Goal: Task Accomplishment & Management: Use online tool/utility

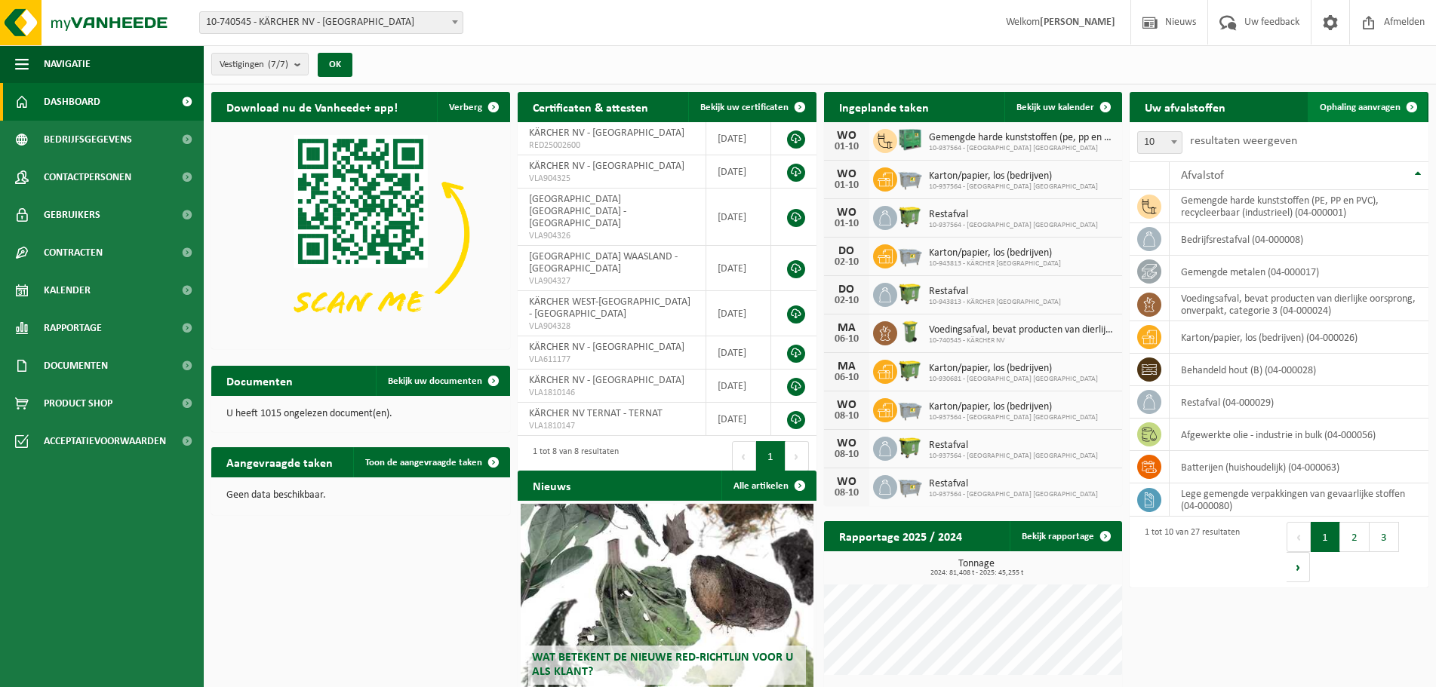
click at [1364, 105] on span "Ophaling aanvragen" at bounding box center [1360, 108] width 81 height 10
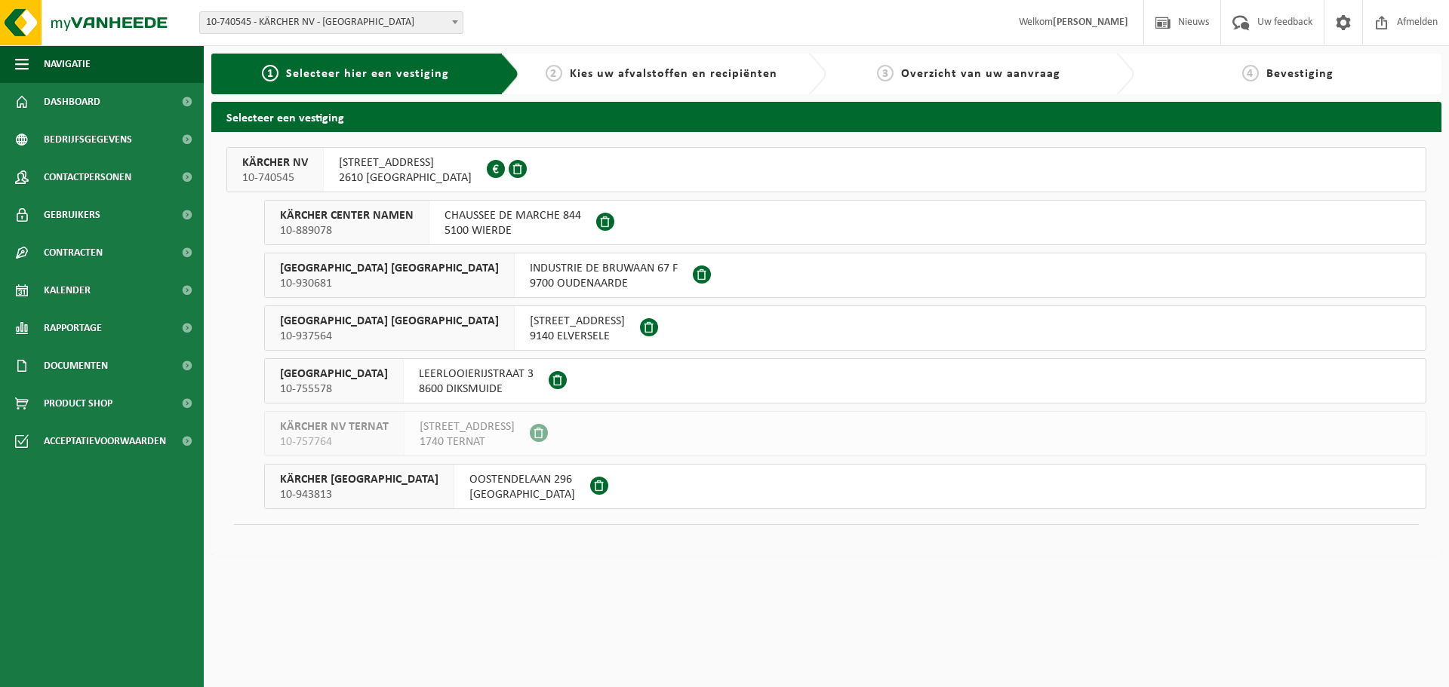
click at [418, 176] on span "2610 WILRIJK" at bounding box center [405, 178] width 133 height 15
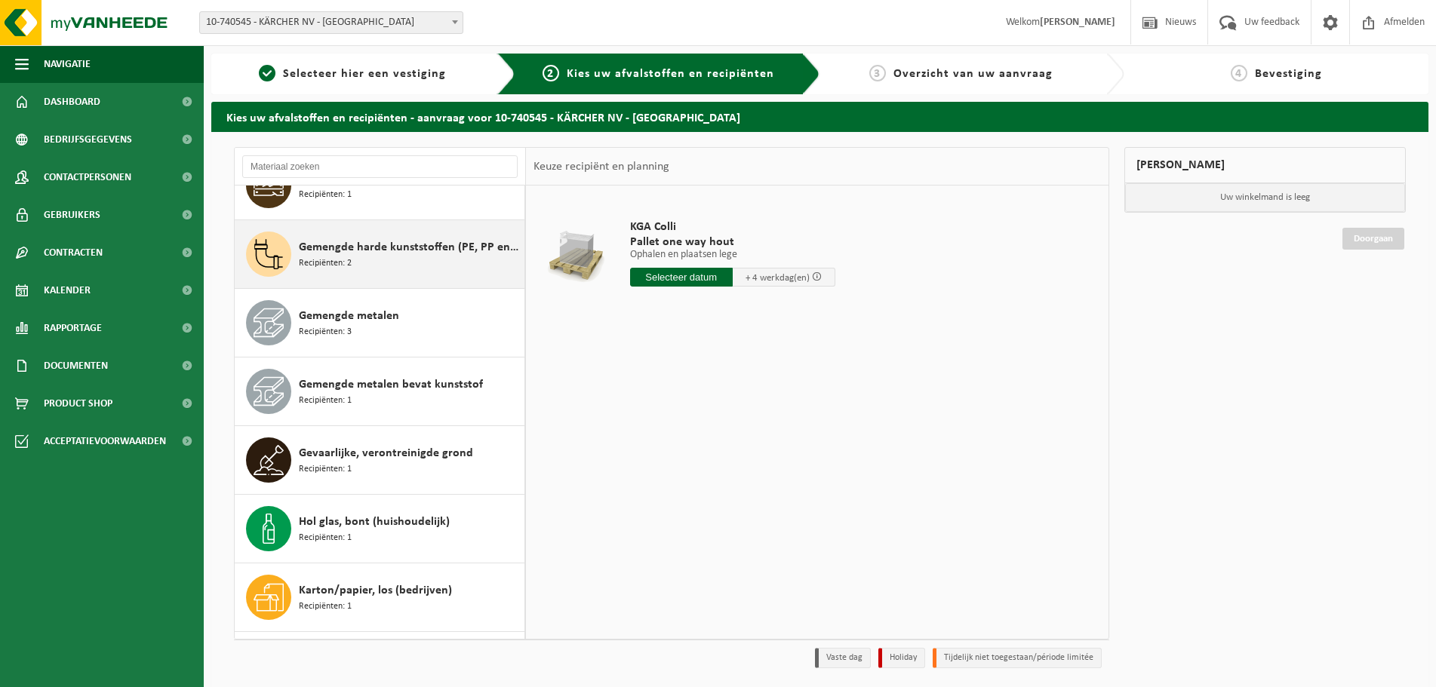
scroll to position [453, 0]
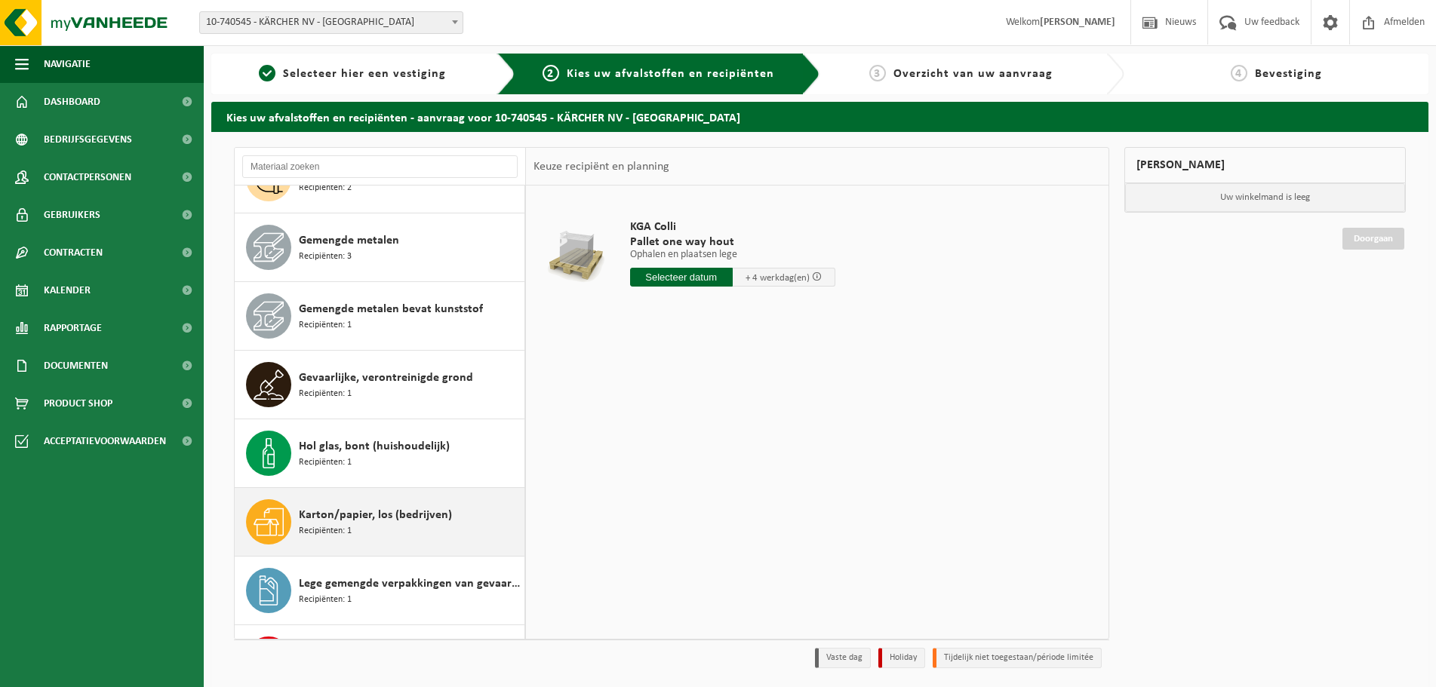
click at [343, 519] on span "Karton/papier, los (bedrijven)" at bounding box center [375, 515] width 153 height 18
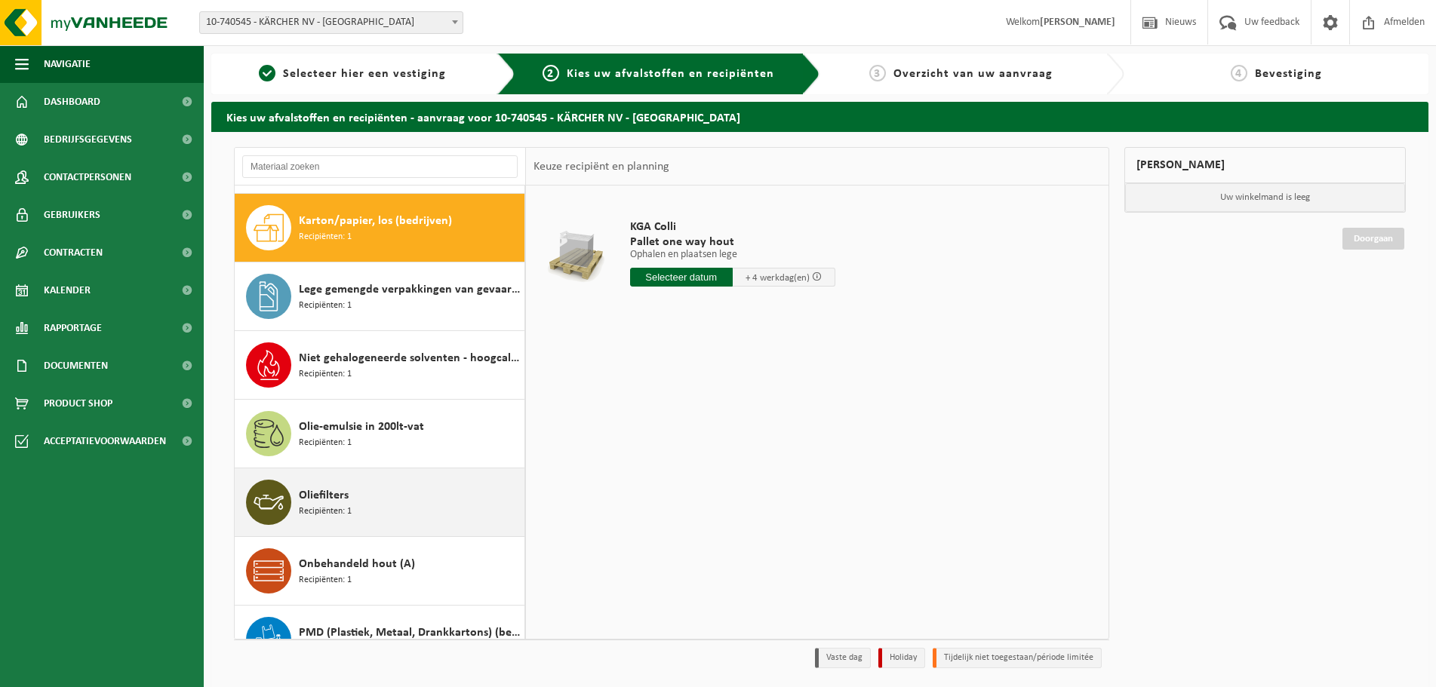
scroll to position [755, 0]
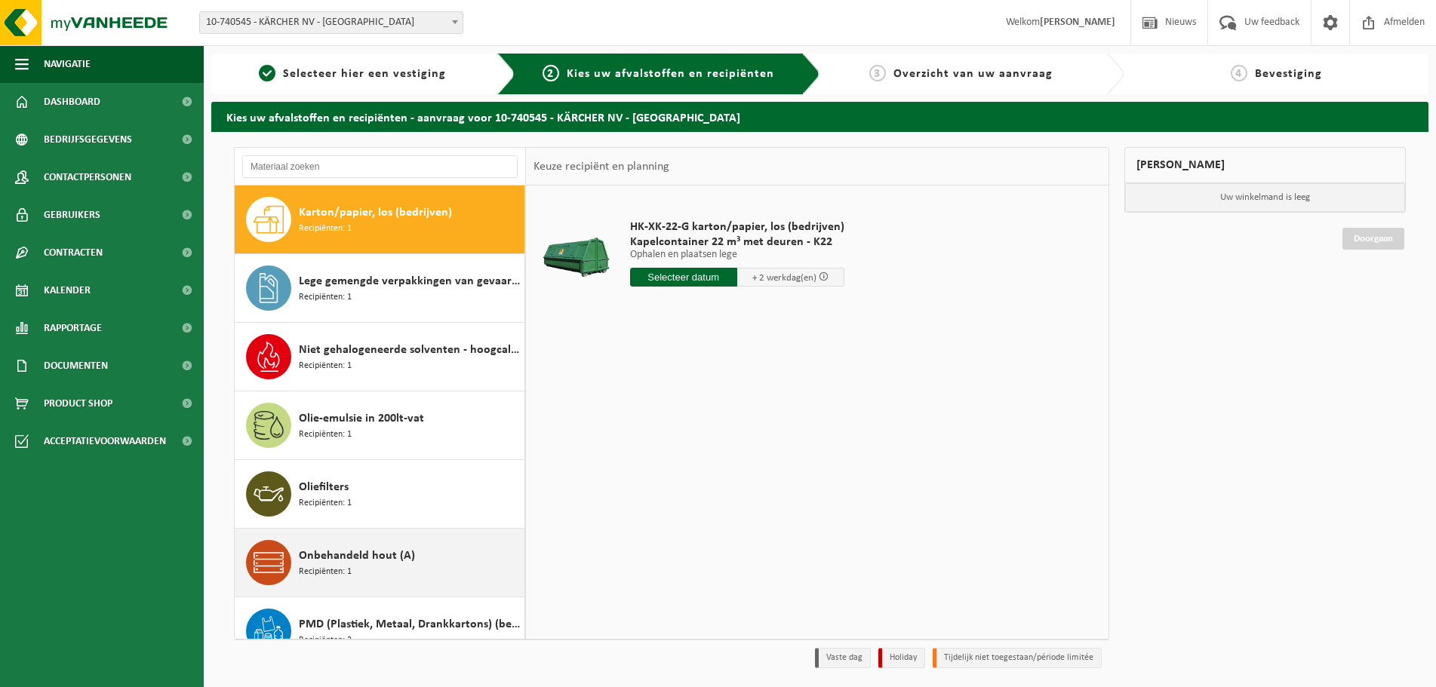
click at [360, 572] on div "Onbehandeld hout (A) Recipiënten: 1" at bounding box center [410, 562] width 222 height 45
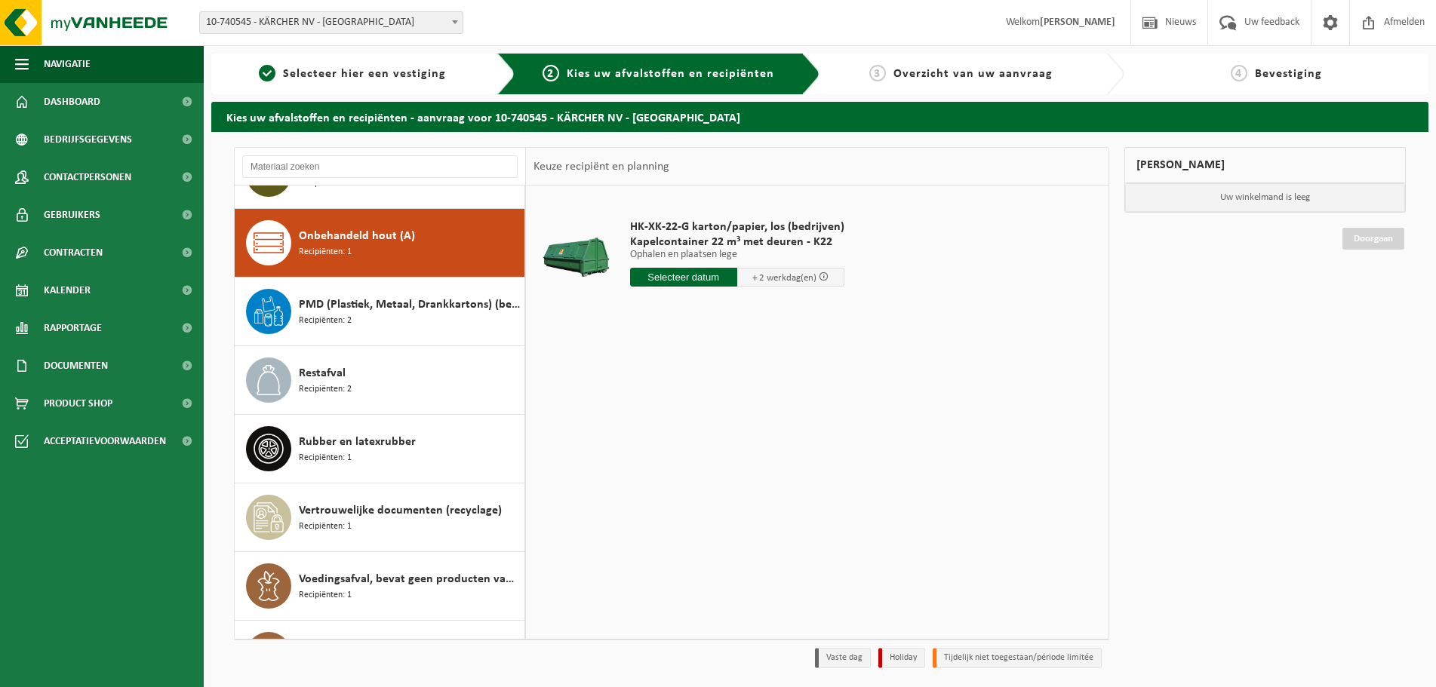
scroll to position [1099, 0]
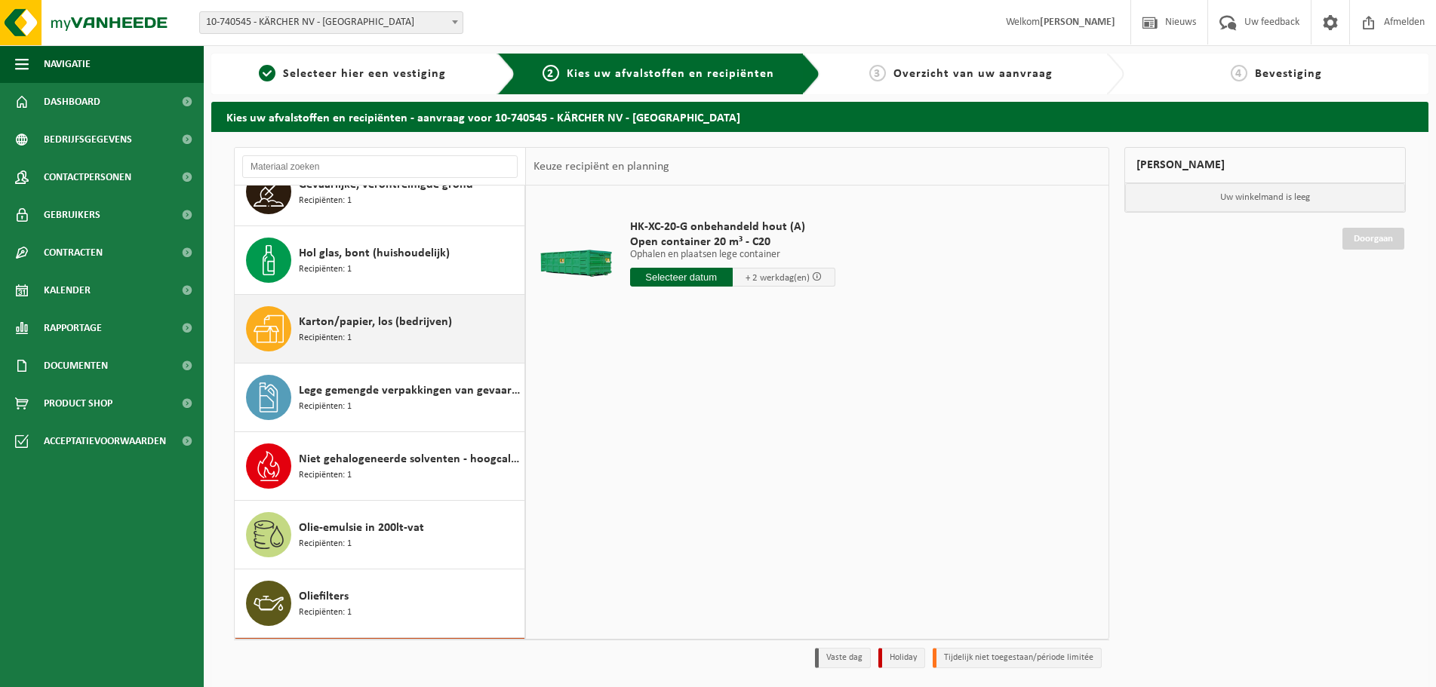
click at [333, 339] on span "Recipiënten: 1" at bounding box center [325, 338] width 53 height 14
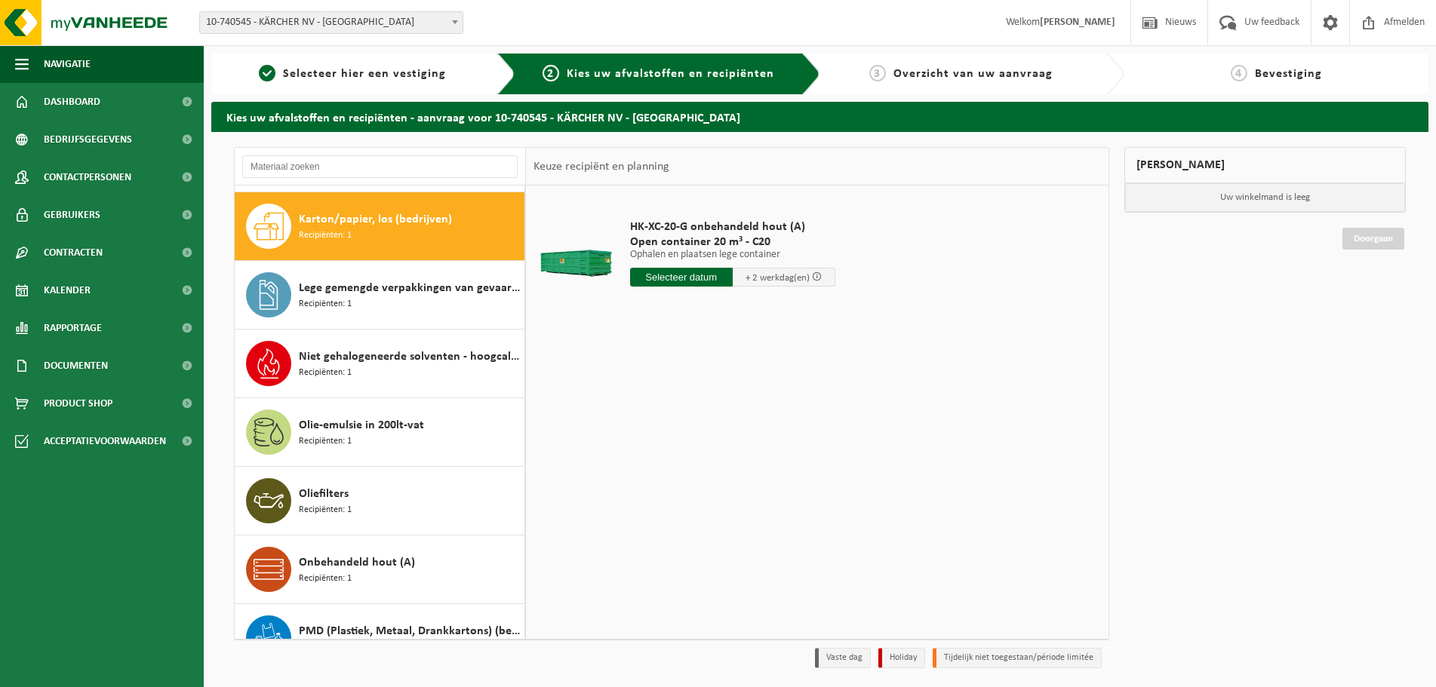
scroll to position [755, 0]
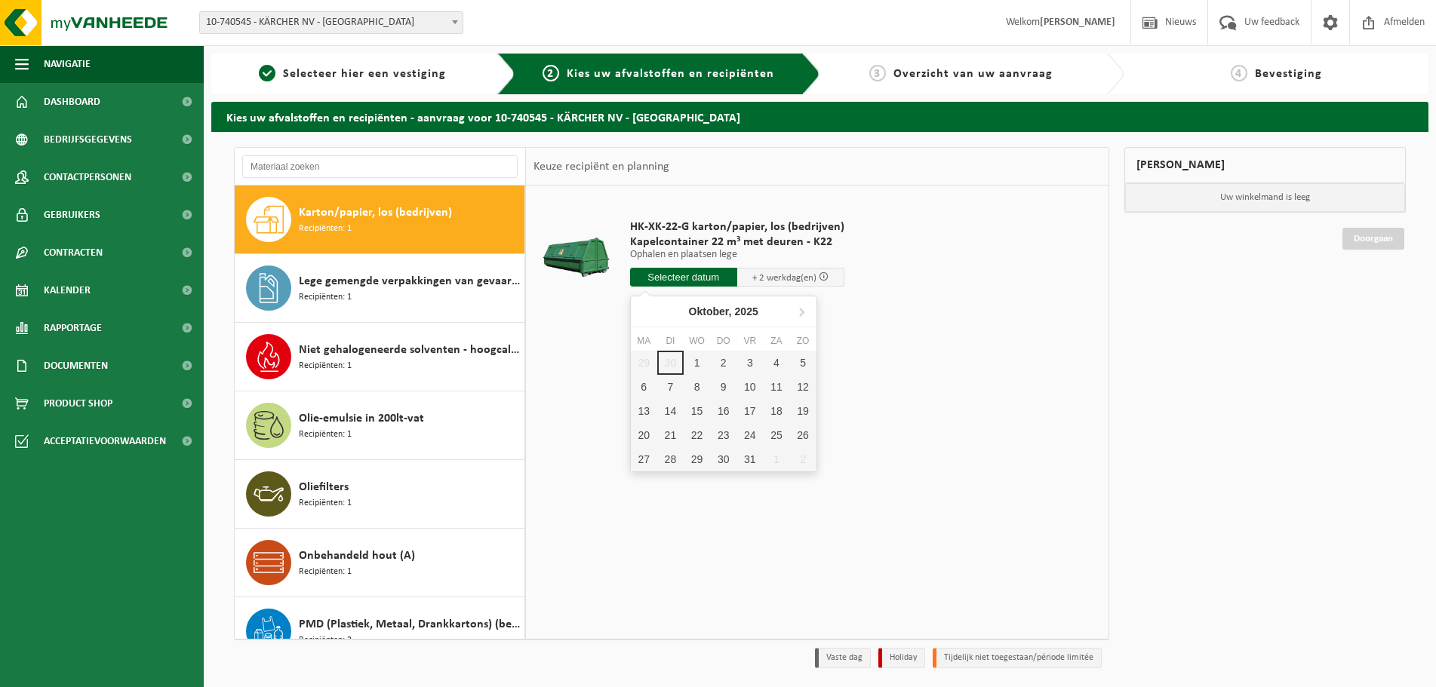
click at [681, 282] on input "text" at bounding box center [683, 277] width 107 height 19
click at [691, 355] on div "1" at bounding box center [697, 363] width 26 height 24
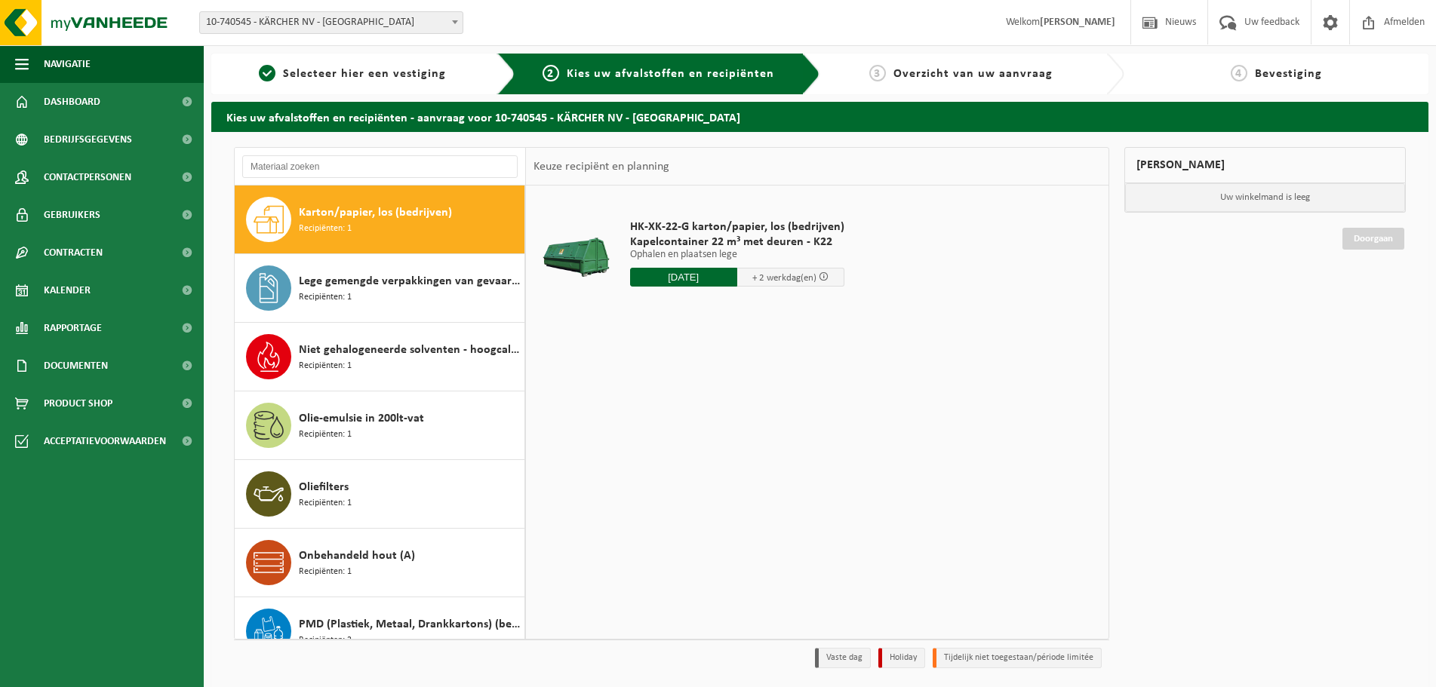
type input "Van 2025-10-01"
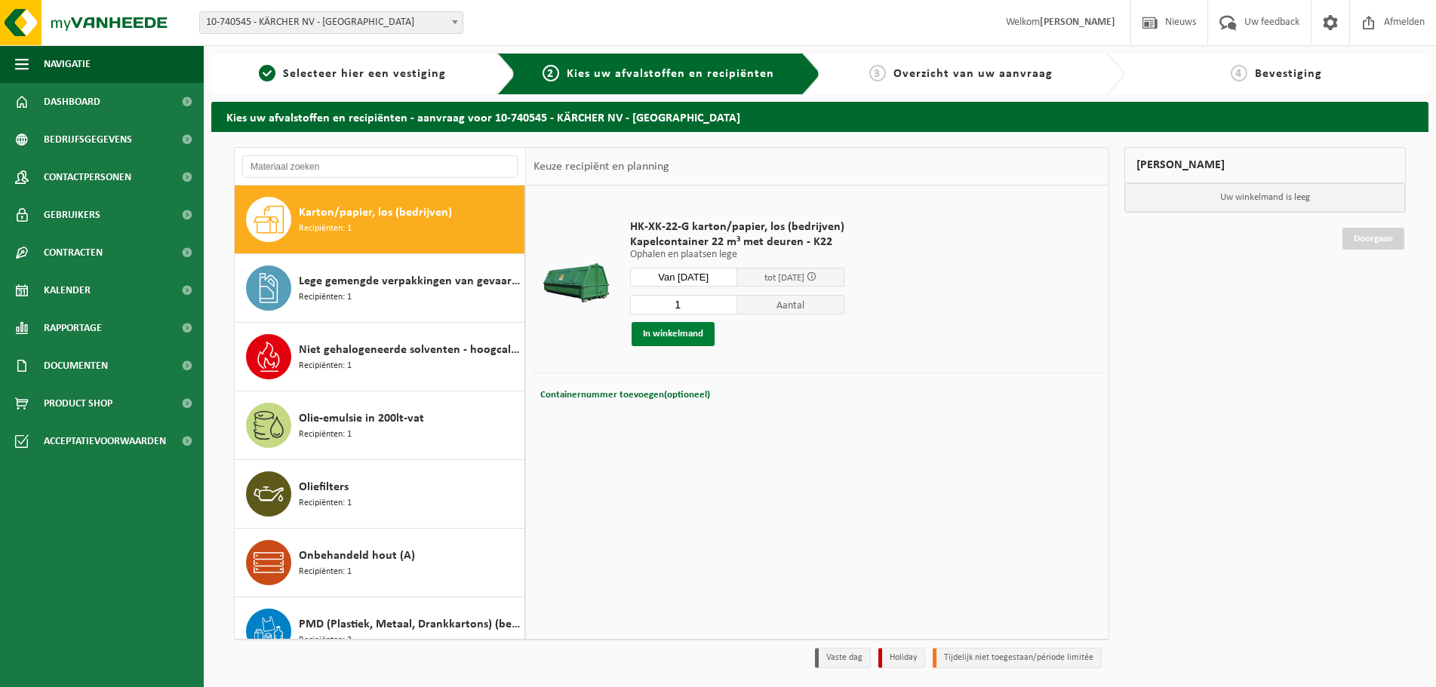
click at [675, 330] on button "In winkelmand" at bounding box center [673, 334] width 83 height 24
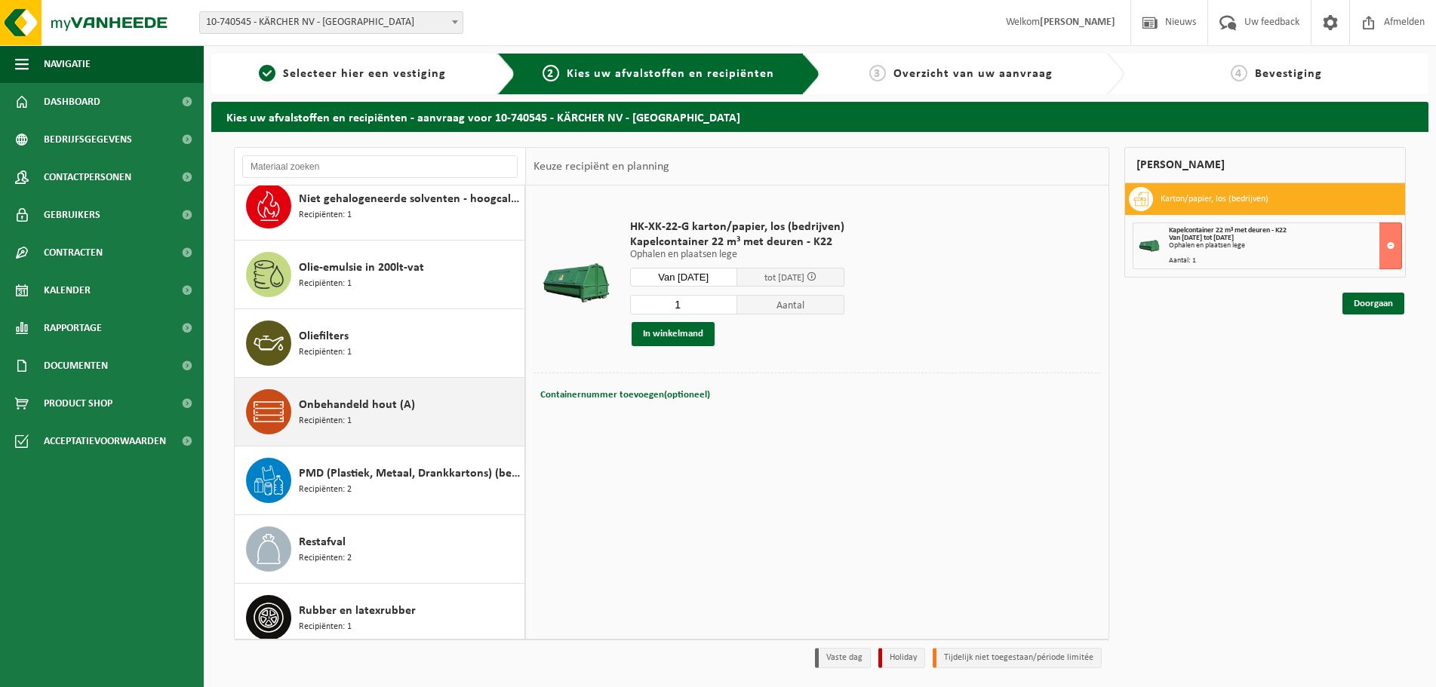
click at [349, 418] on span "Recipiënten: 1" at bounding box center [325, 421] width 53 height 14
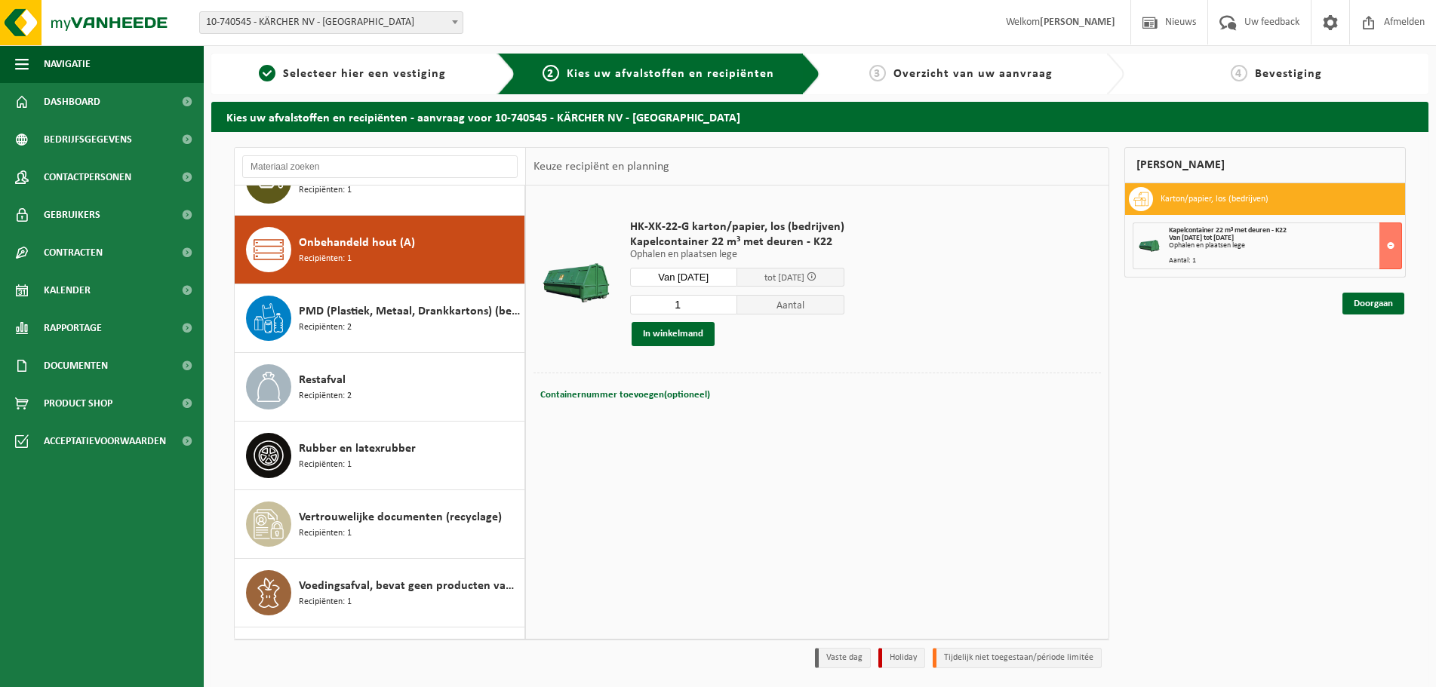
scroll to position [1099, 0]
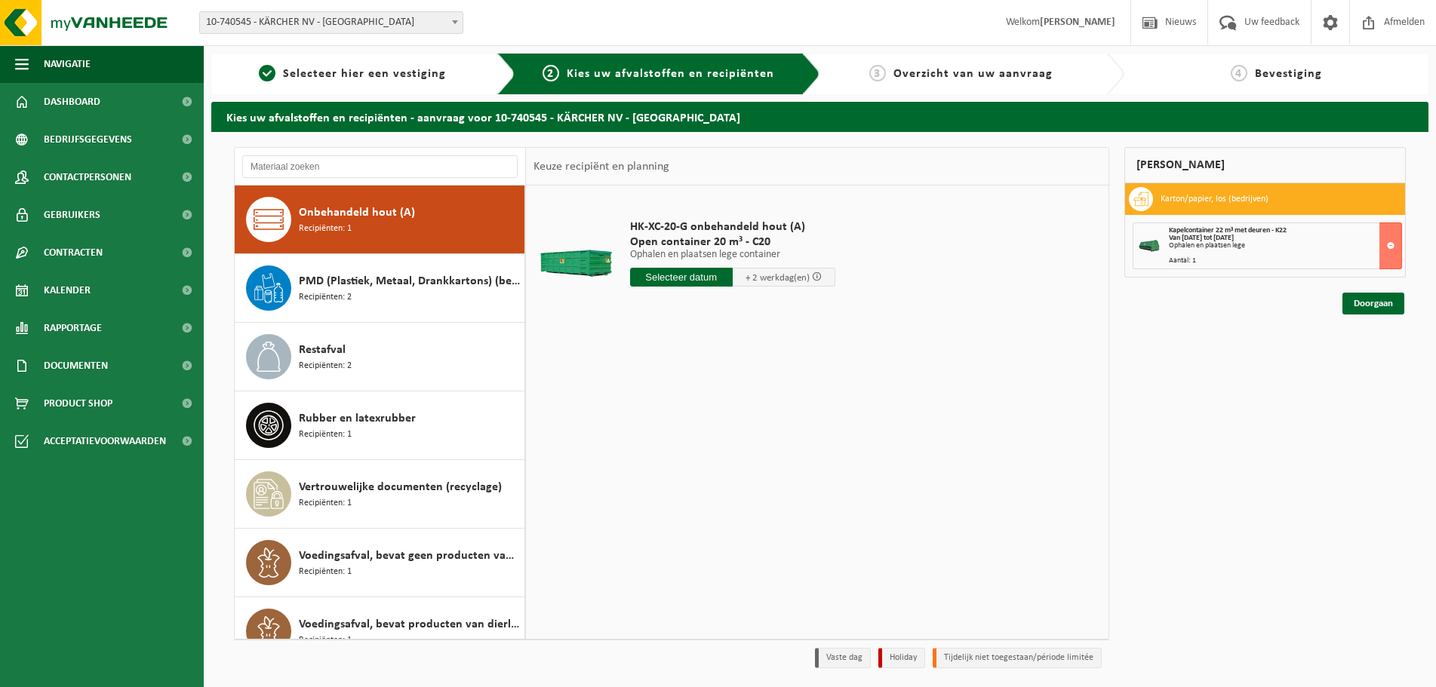
click at [662, 279] on input "text" at bounding box center [681, 277] width 103 height 19
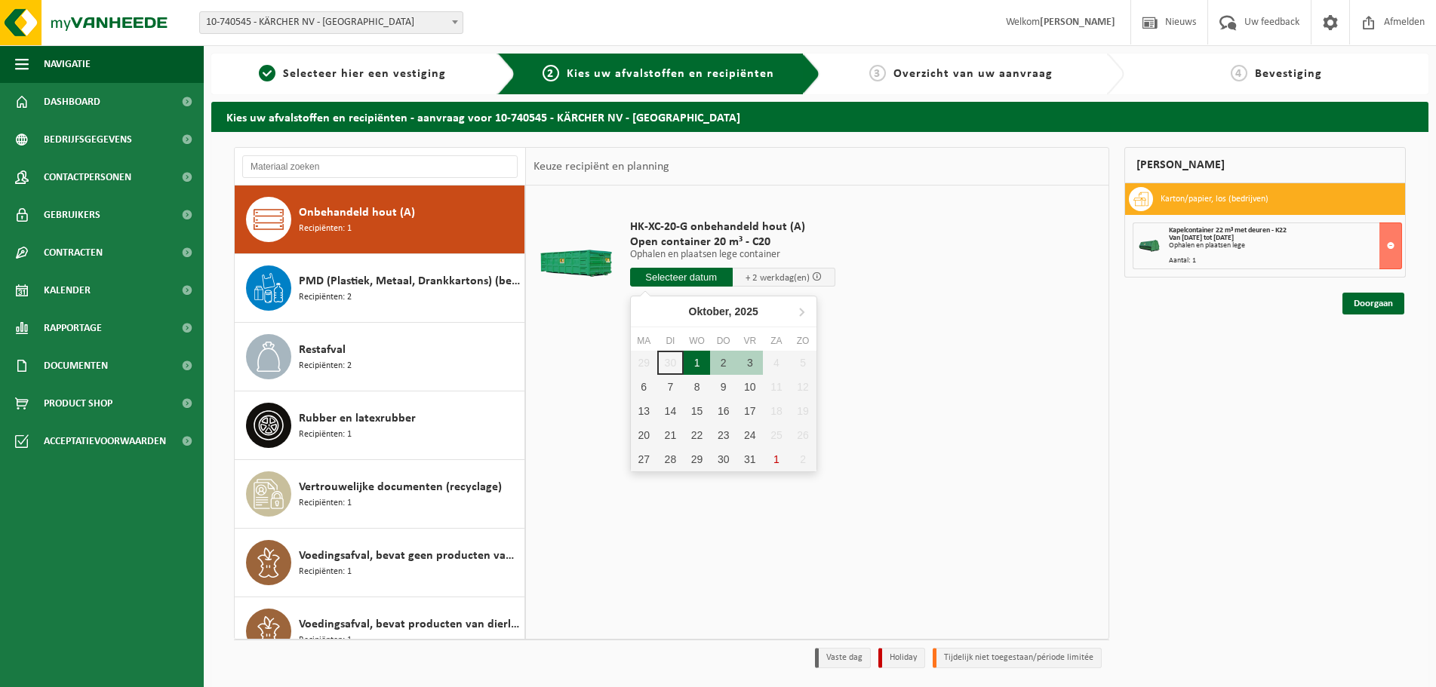
click at [692, 363] on div "1" at bounding box center [697, 363] width 26 height 24
type input "Van 2025-10-01"
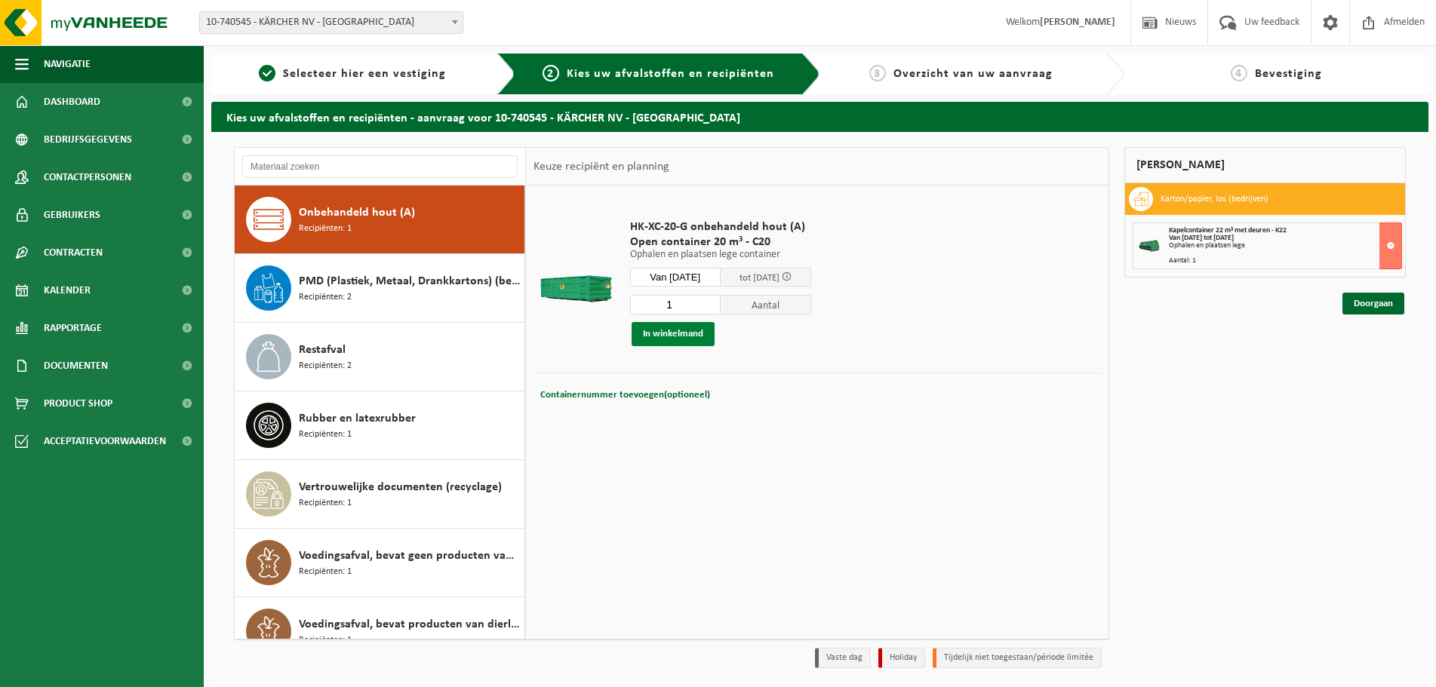
click at [681, 332] on button "In winkelmand" at bounding box center [673, 334] width 83 height 24
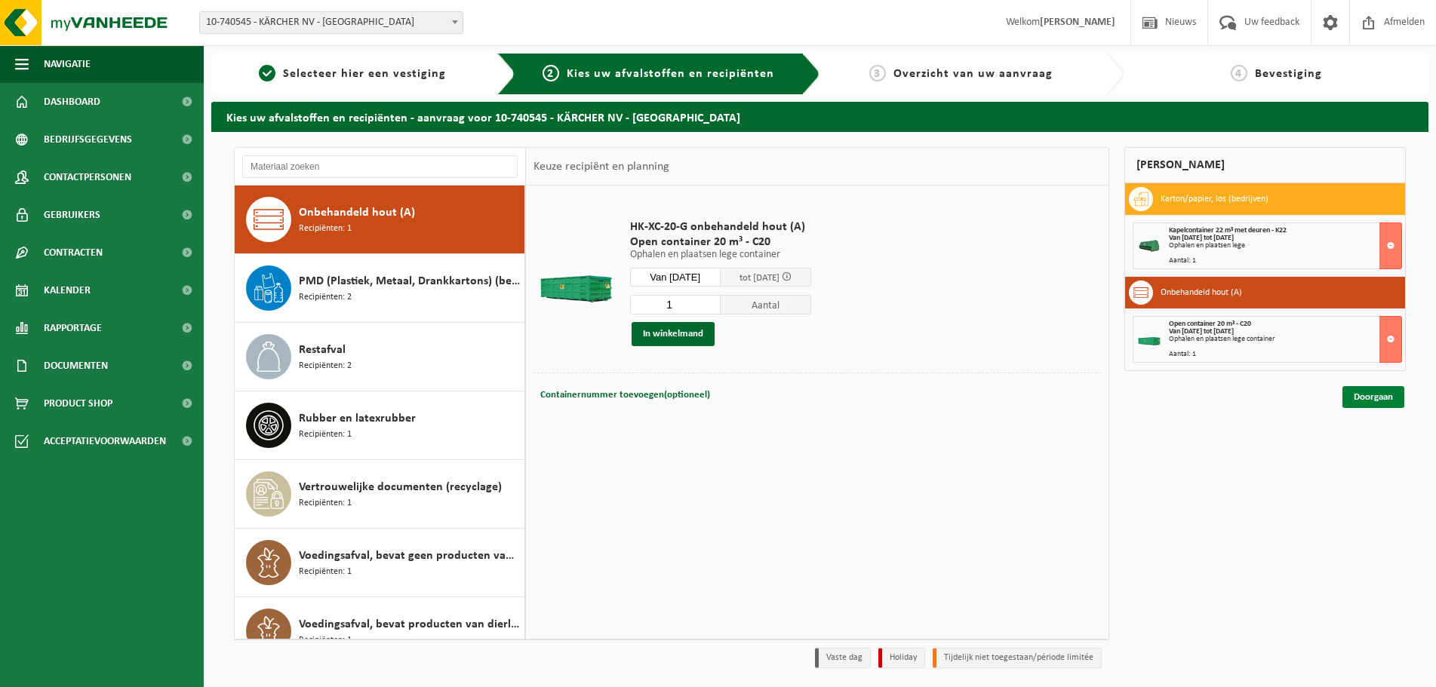
click at [1366, 398] on link "Doorgaan" at bounding box center [1373, 397] width 62 height 22
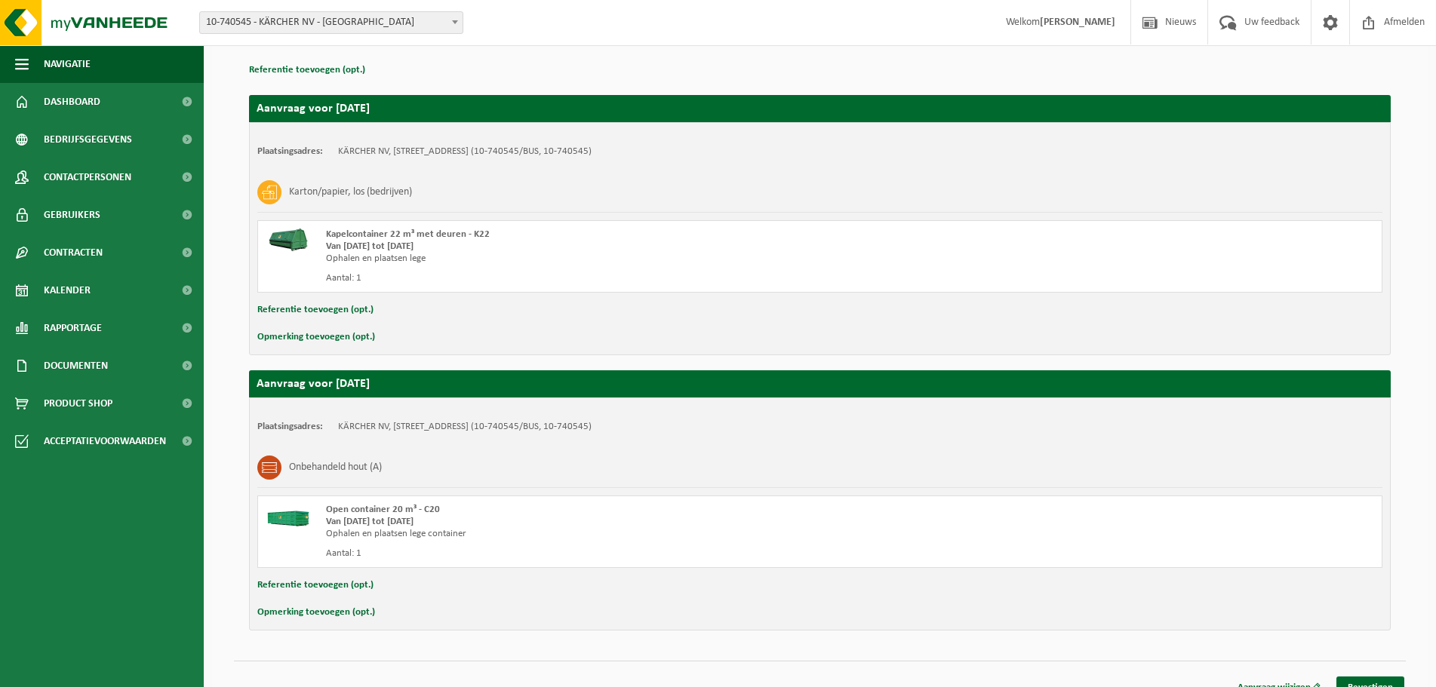
scroll to position [226, 0]
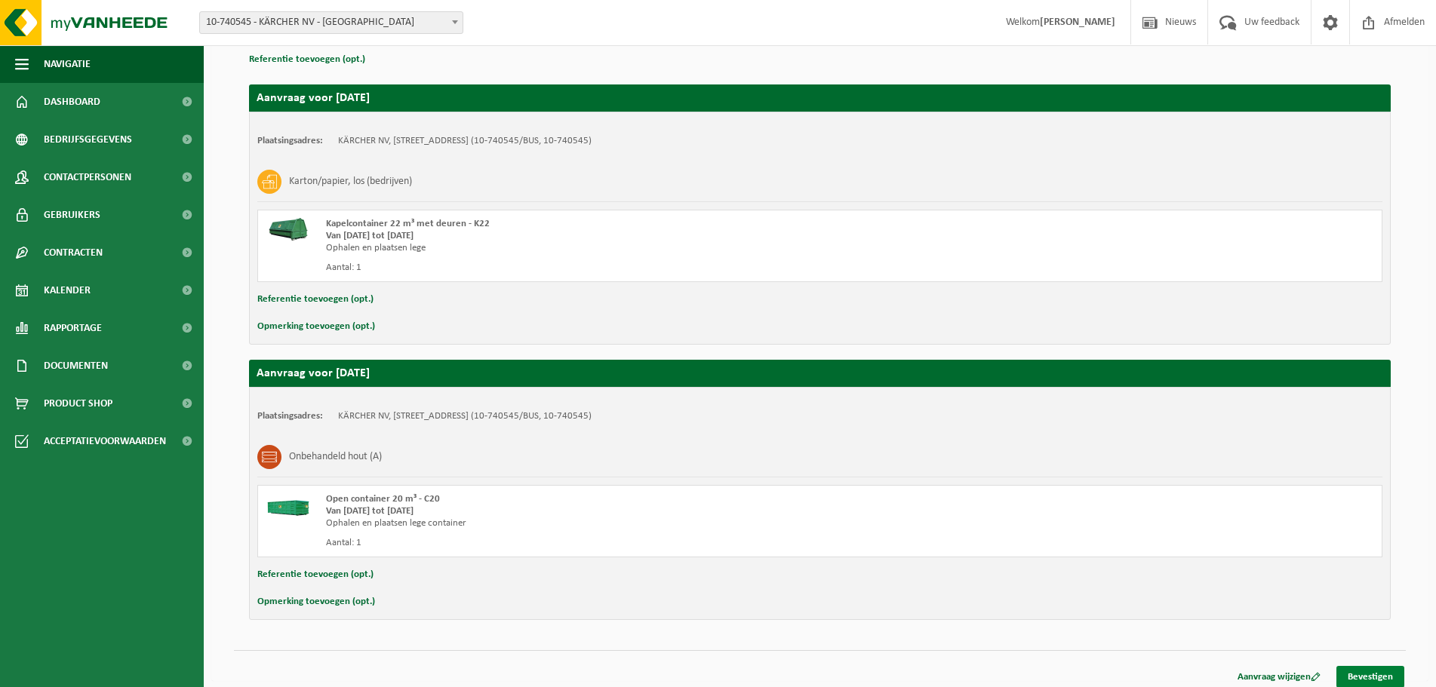
click at [1364, 679] on link "Bevestigen" at bounding box center [1370, 677] width 68 height 22
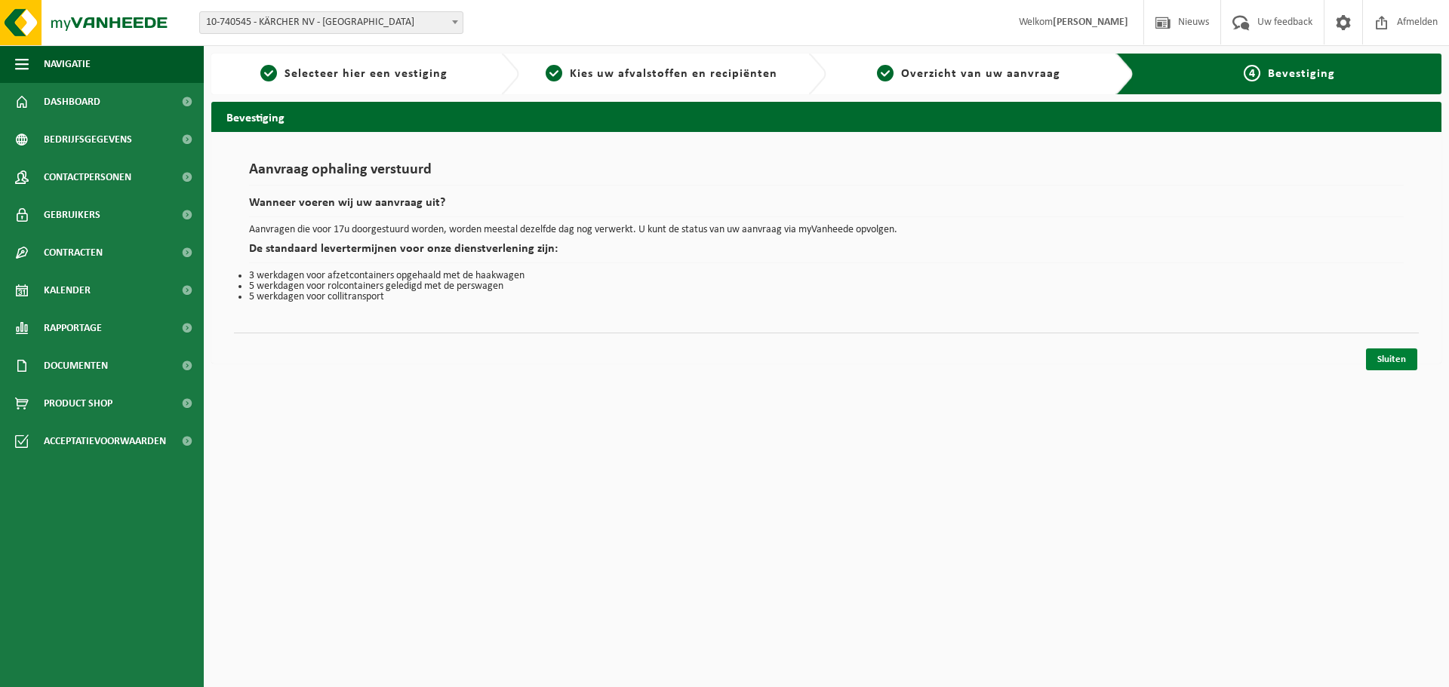
click at [1380, 359] on link "Sluiten" at bounding box center [1391, 360] width 51 height 22
